Goal: Find specific page/section: Find specific page/section

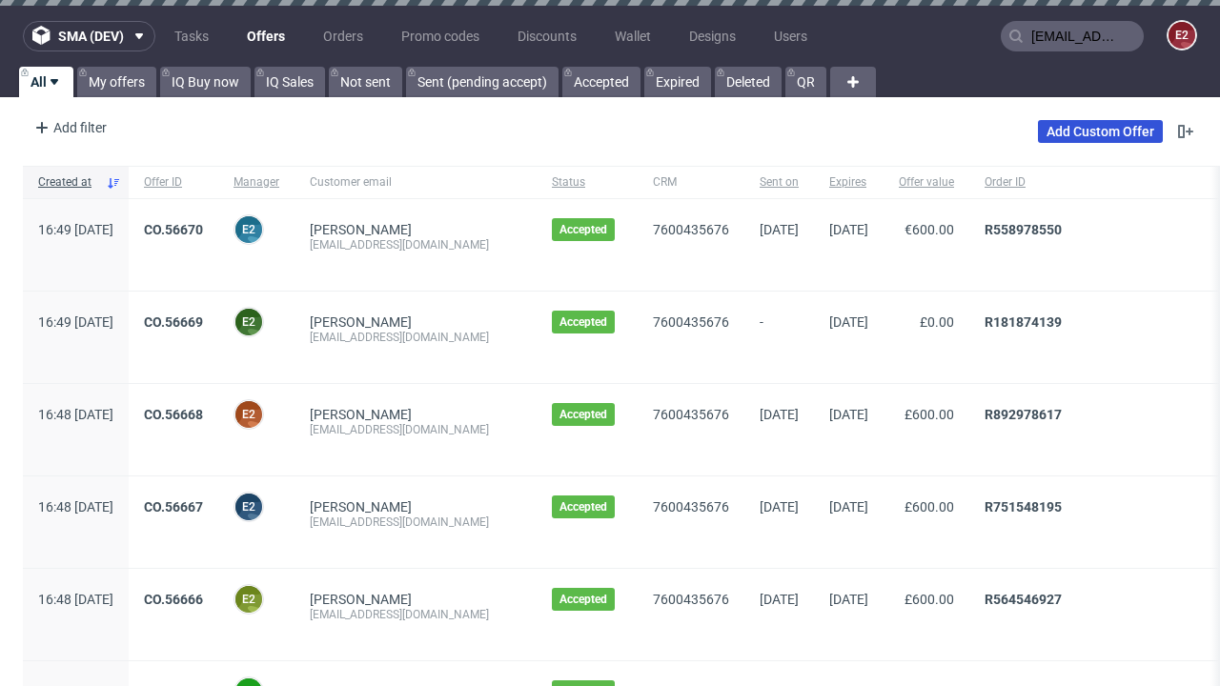
type input "[EMAIL_ADDRESS][DOMAIN_NAME]"
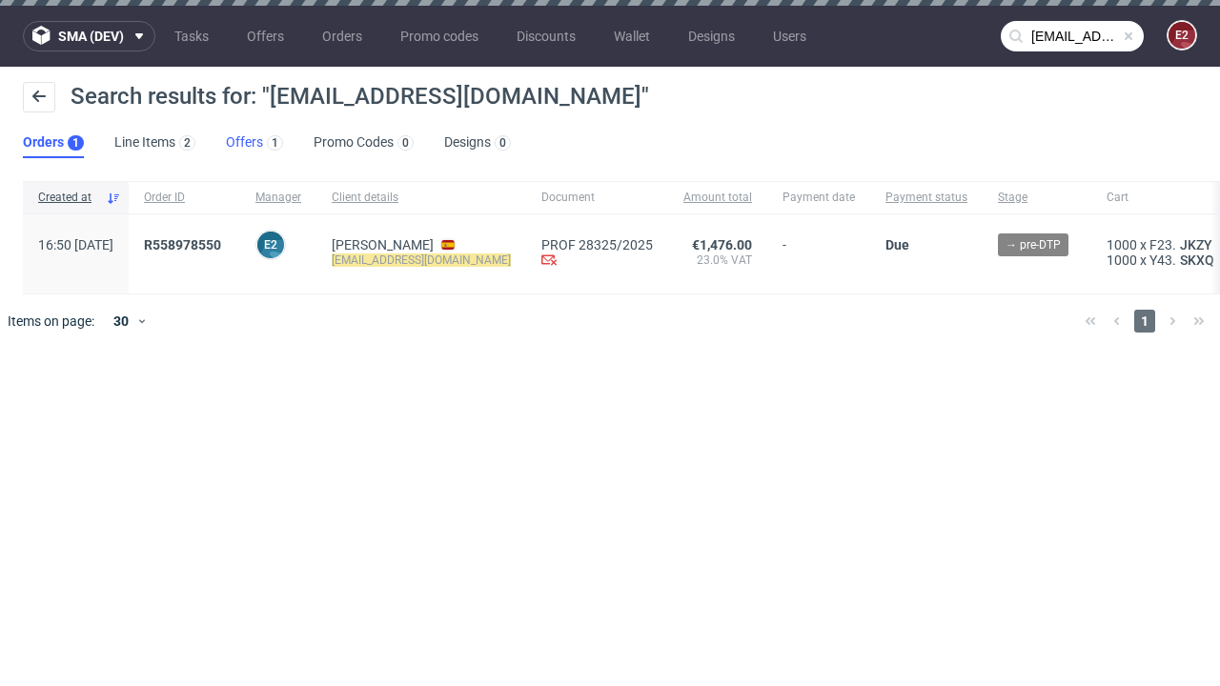
click at [254, 143] on link "Offers 1" at bounding box center [254, 143] width 57 height 31
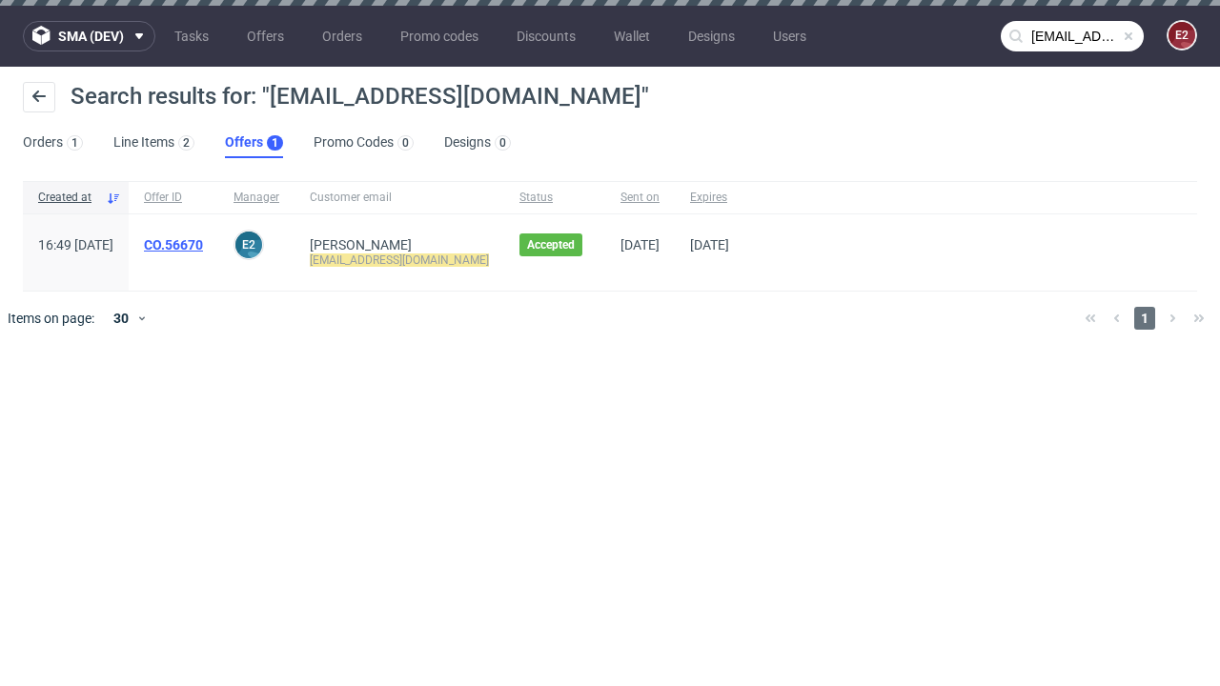
click at [203, 245] on link "CO.56670" at bounding box center [173, 244] width 59 height 15
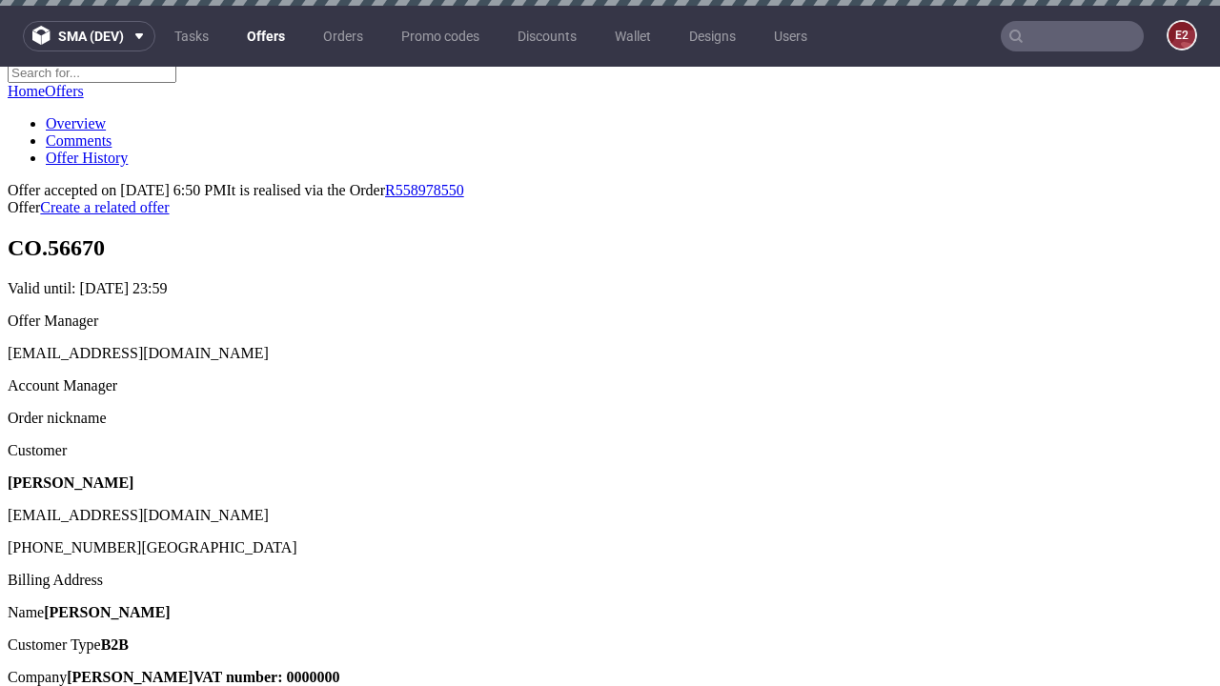
scroll to position [6, 0]
